Goal: Task Accomplishment & Management: Manage account settings

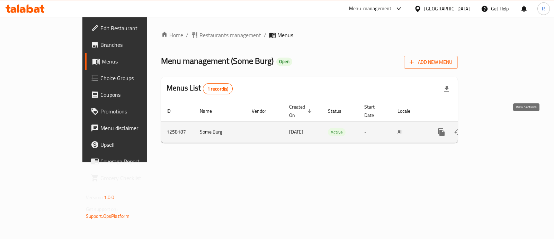
click at [496, 128] on icon "enhanced table" at bounding box center [491, 132] width 8 height 8
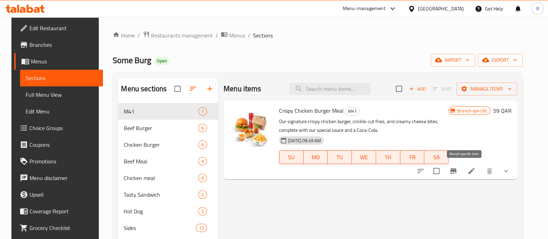
click at [457, 172] on icon "Branch-specific-item" at bounding box center [453, 171] width 8 height 8
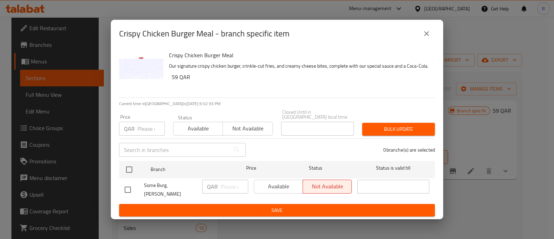
click at [284, 182] on div "Available Not available" at bounding box center [303, 186] width 98 height 14
click at [284, 184] on div "Available Not available" at bounding box center [303, 186] width 98 height 14
click at [284, 186] on div "Available Not available" at bounding box center [303, 186] width 98 height 14
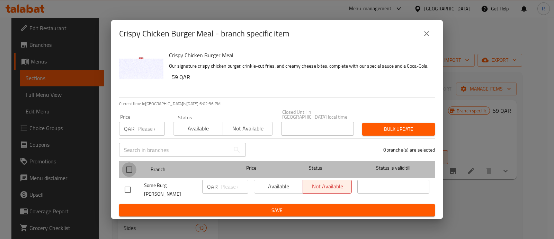
click at [130, 166] on input "checkbox" at bounding box center [129, 169] width 15 height 15
checkbox input "true"
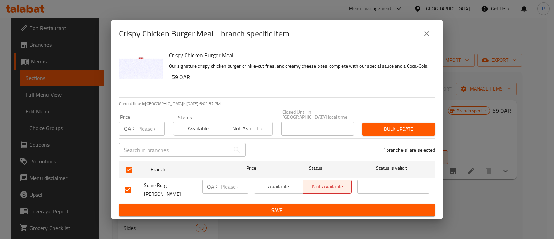
click at [276, 186] on span "Available" at bounding box center [278, 186] width 43 height 10
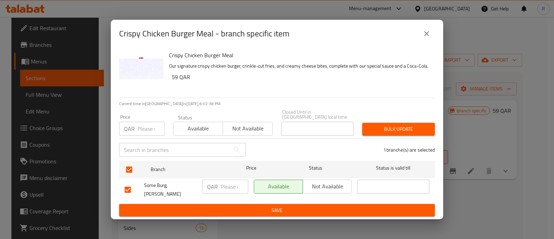
click at [279, 206] on span "Save" at bounding box center [277, 210] width 305 height 9
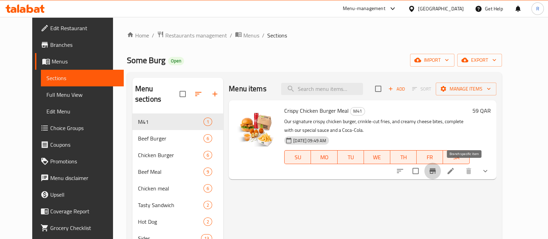
click at [436, 170] on icon "Branch-specific-item" at bounding box center [432, 171] width 6 height 6
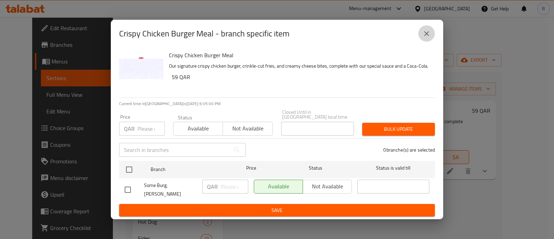
click at [425, 34] on icon "close" at bounding box center [427, 33] width 8 height 8
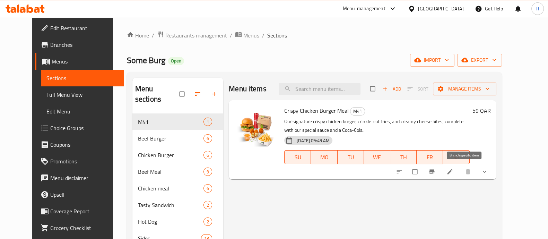
click at [435, 174] on icon "Branch-specific-item" at bounding box center [431, 171] width 7 height 7
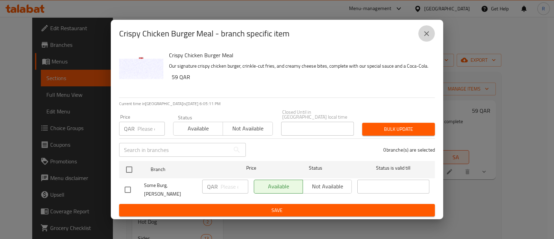
click at [419, 39] on button "close" at bounding box center [427, 33] width 17 height 17
